Goal: Task Accomplishment & Management: Complete application form

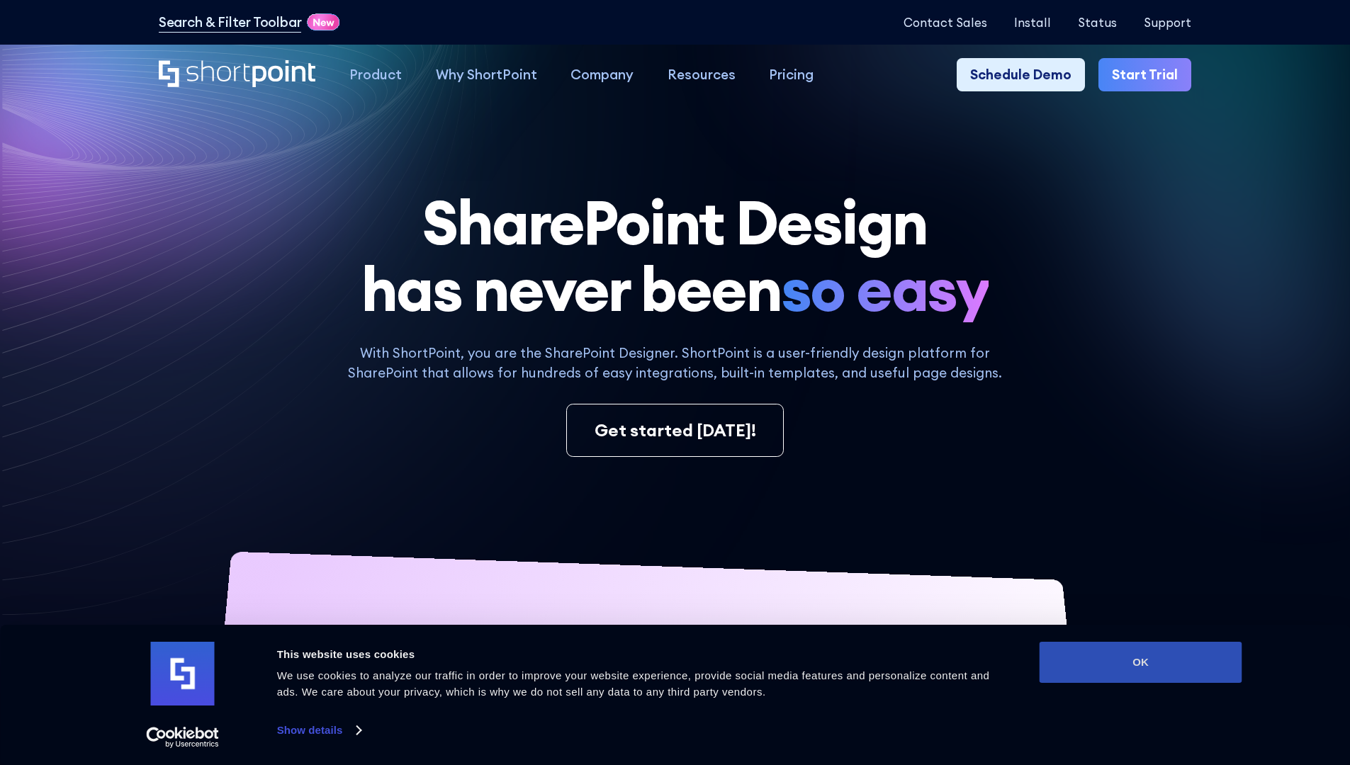
click at [1140, 662] on button "OK" at bounding box center [1140, 662] width 203 height 41
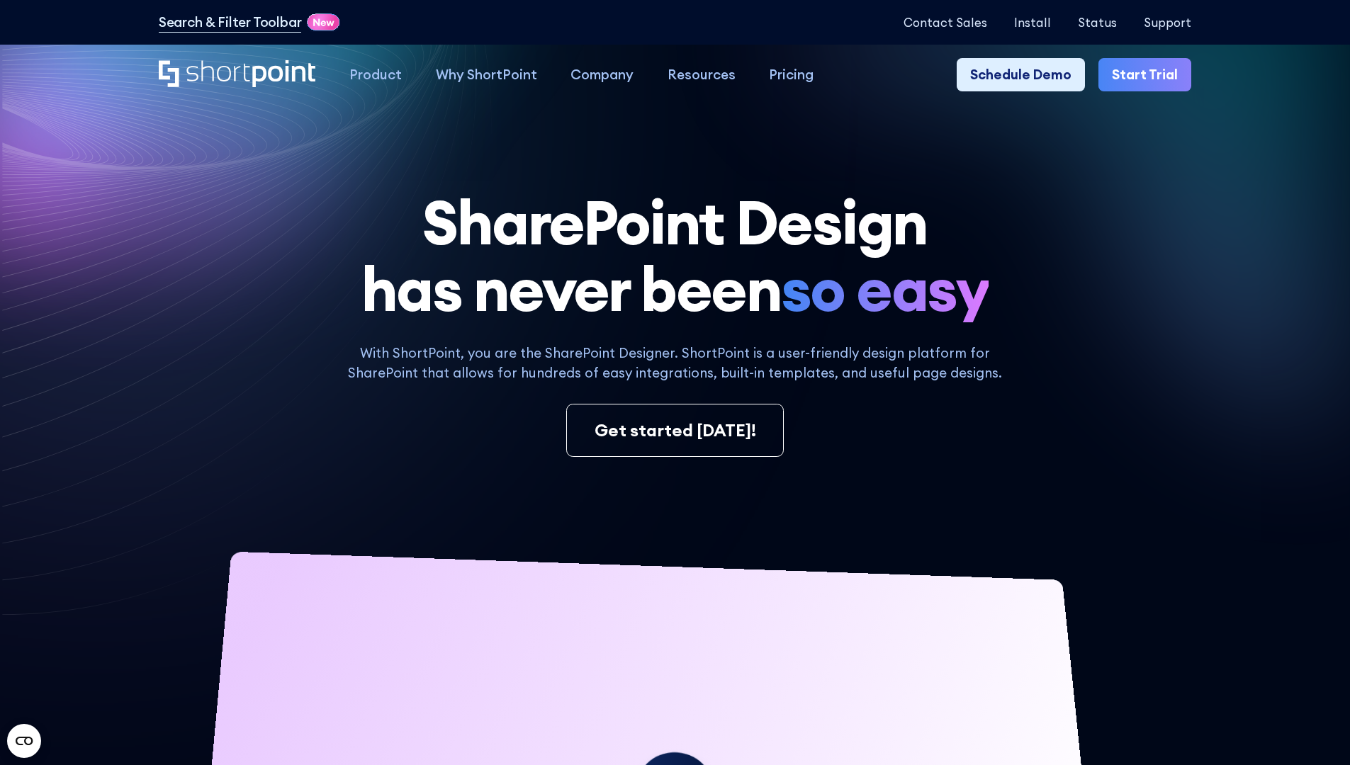
click at [1149, 75] on link "Start Trial" at bounding box center [1144, 75] width 93 height 34
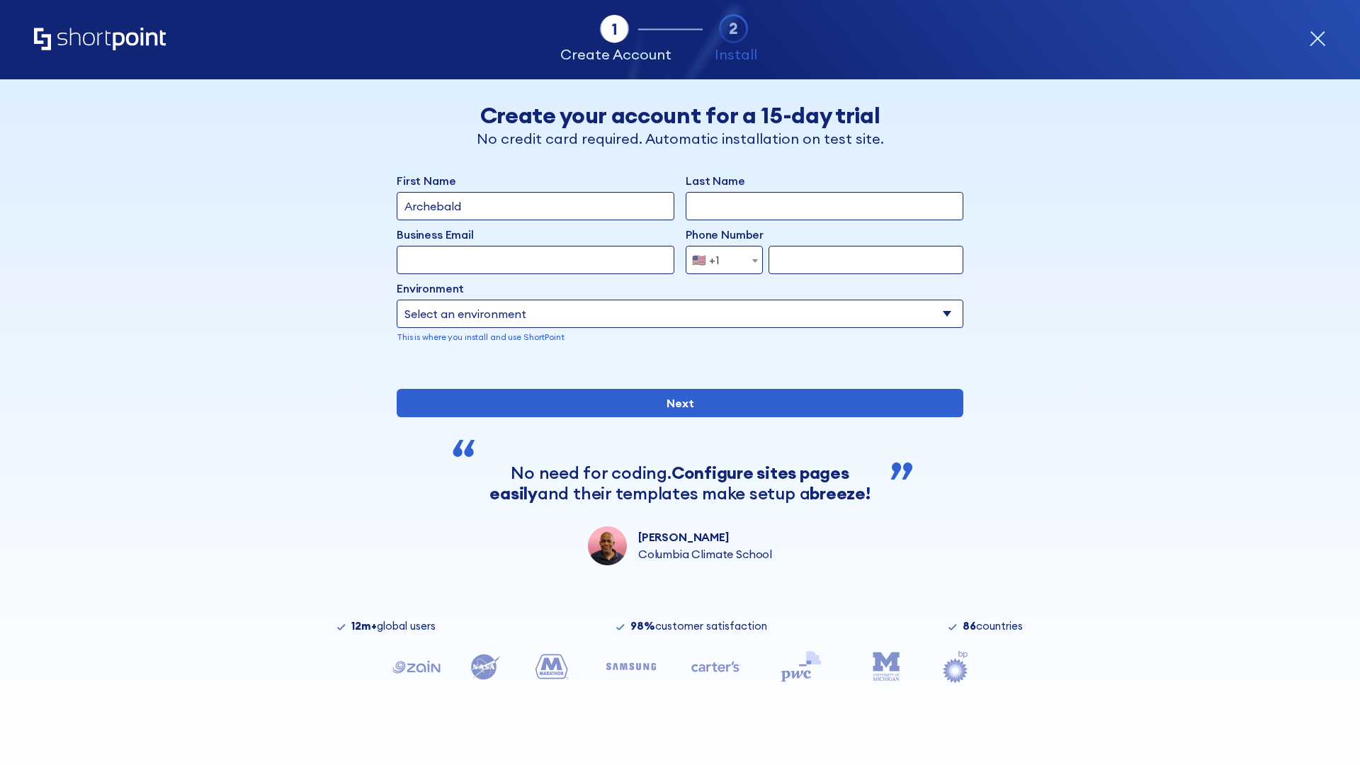
type input "Archebald"
type input "Berkuskv"
type input "2125556789"
select select "Microsoft 365"
type input "2125556789"
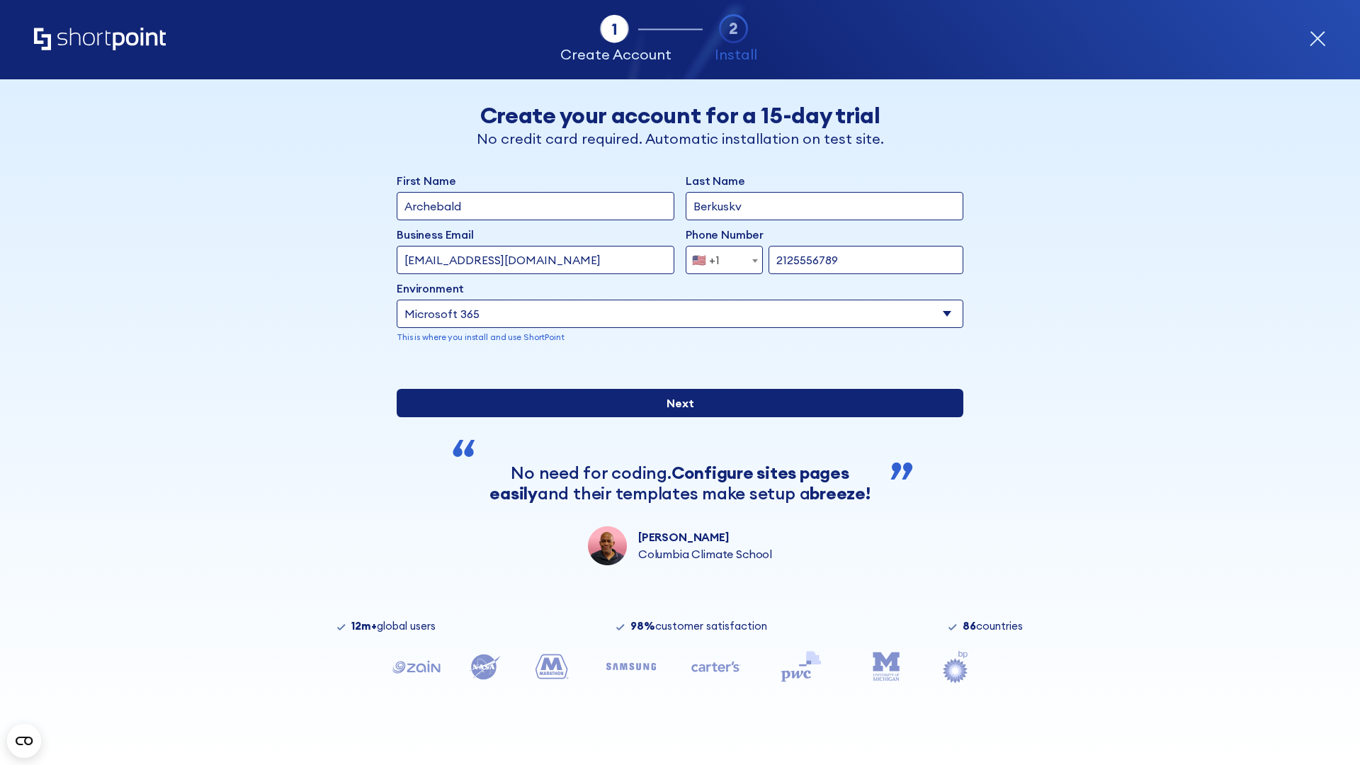
scroll to position [4, 0]
click at [675, 417] on input "Next" at bounding box center [680, 403] width 567 height 28
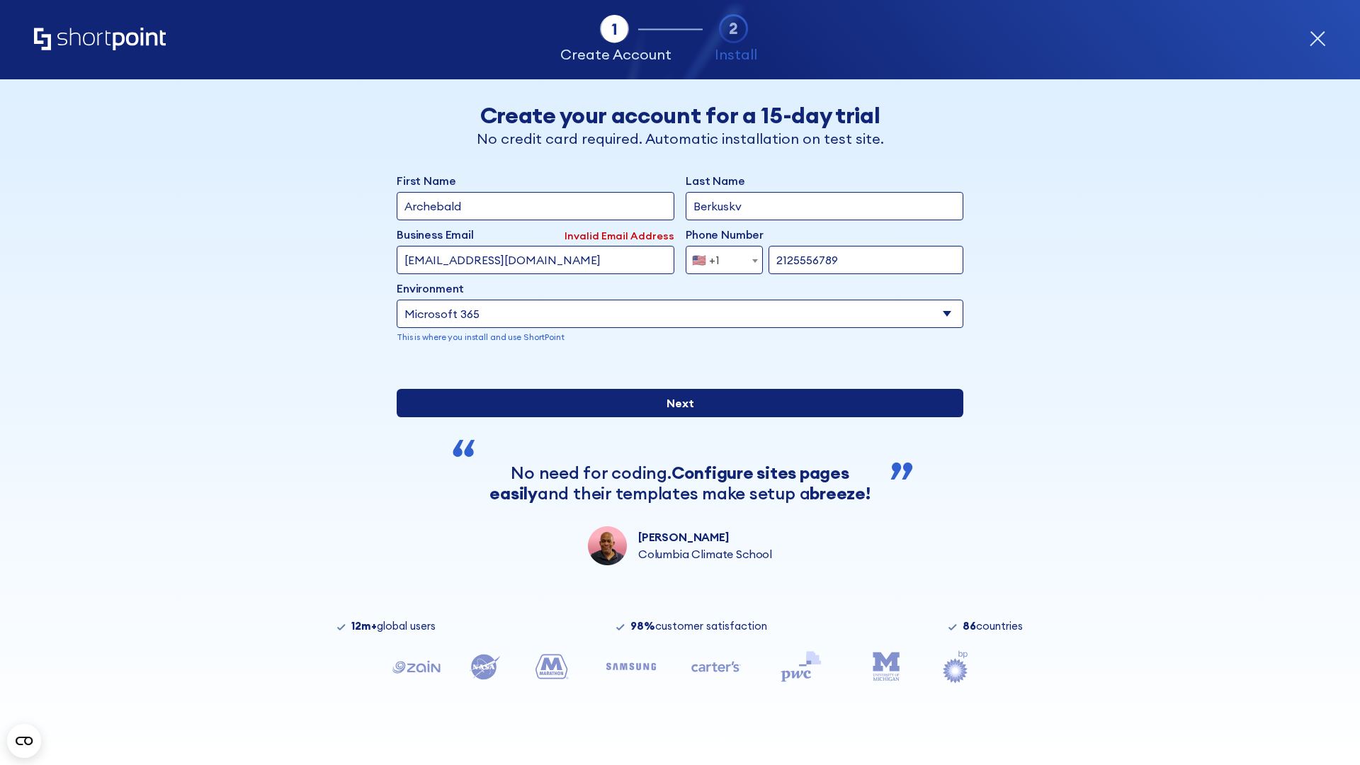
click at [675, 417] on input "Next" at bounding box center [680, 403] width 567 height 28
type input "test@shortpoint.com"
click at [675, 417] on input "Next" at bounding box center [680, 403] width 567 height 28
